Goal: Task Accomplishment & Management: Manage account settings

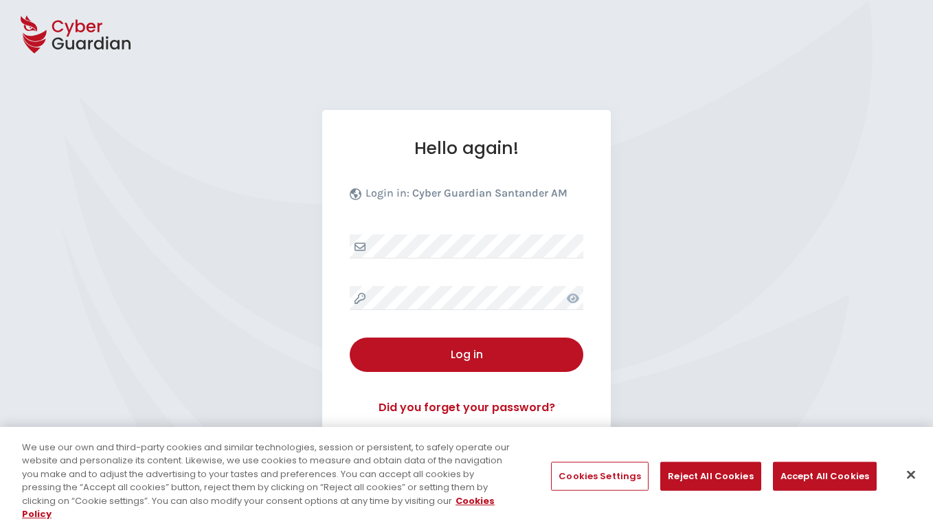
select select "English"
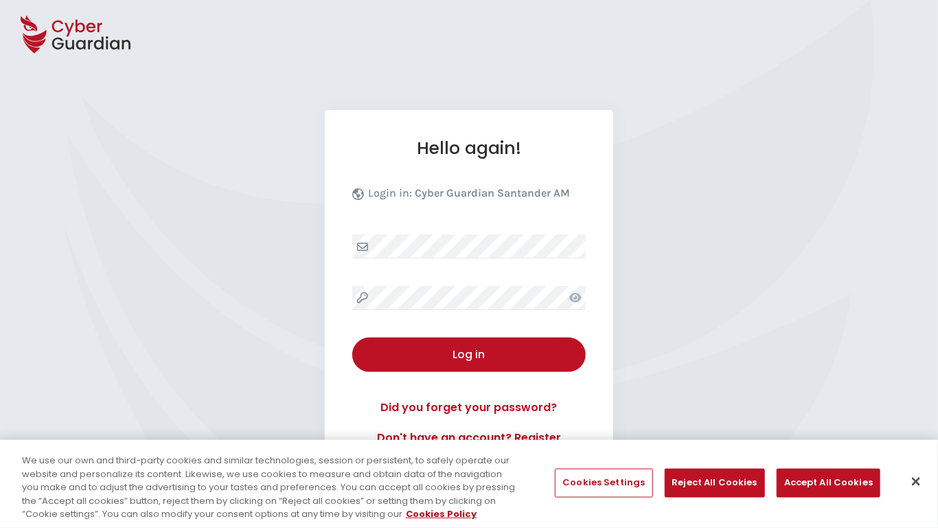
scroll to position [132, 0]
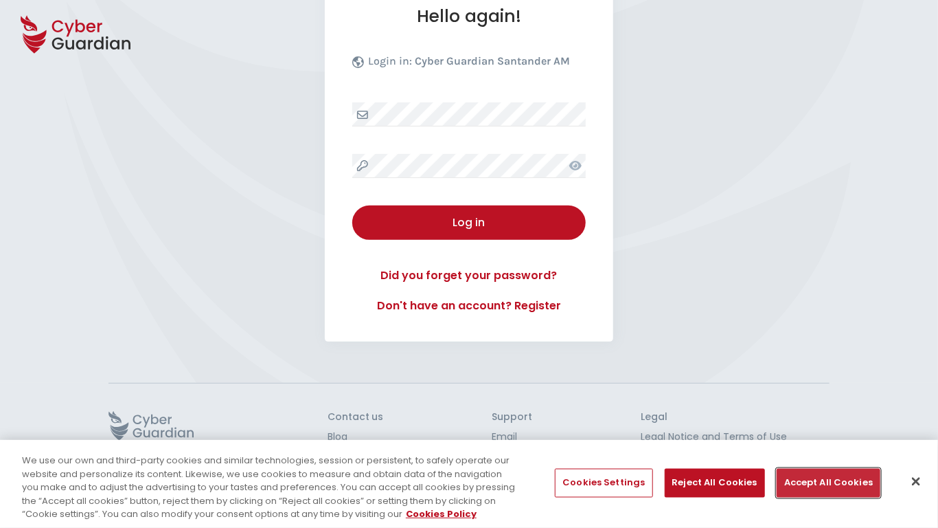
click at [824, 482] on button "Accept All Cookies" at bounding box center [829, 483] width 104 height 29
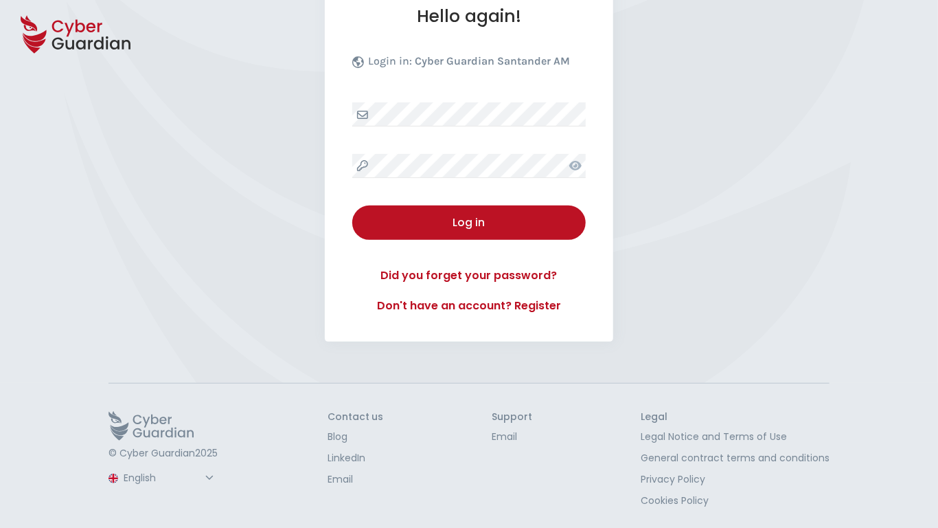
click at [352, 205] on button "Log in" at bounding box center [469, 222] width 234 height 34
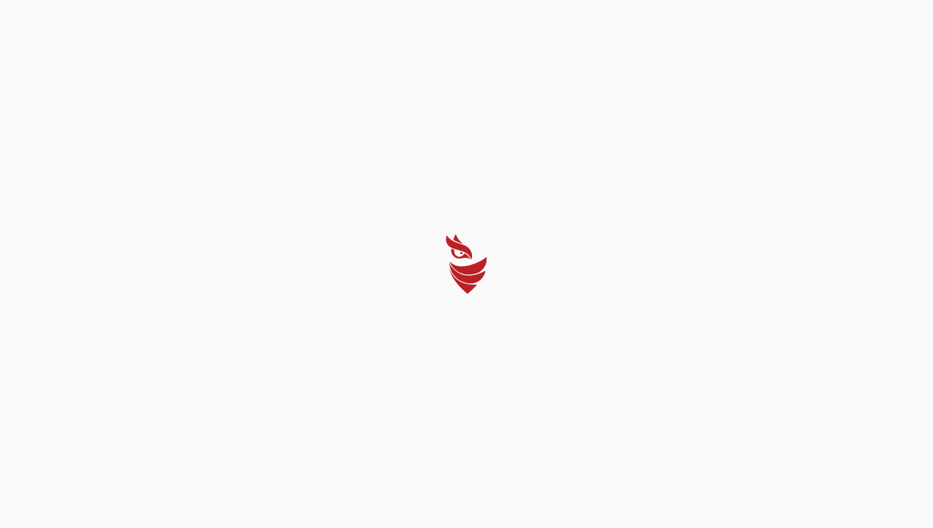
select select "Português (BR)"
